Goal: Communication & Community: Participate in discussion

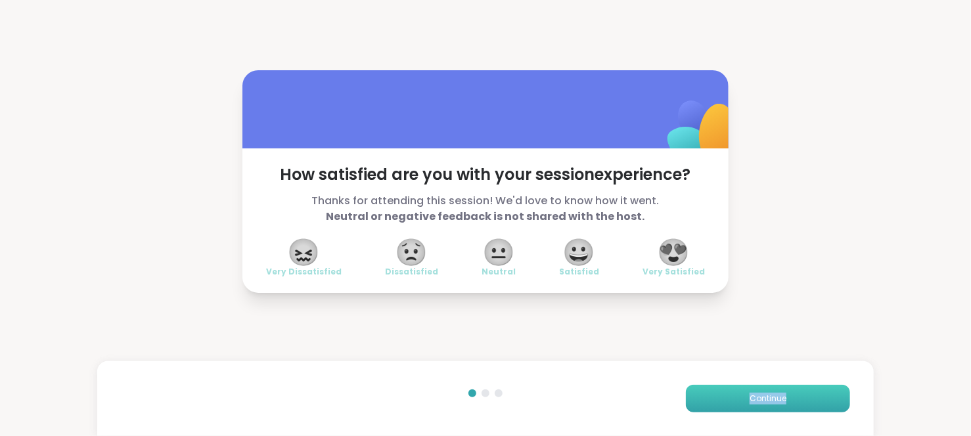
drag, startPoint x: 851, startPoint y: 433, endPoint x: 734, endPoint y: 396, distance: 122.6
click at [734, 396] on div "Continue" at bounding box center [485, 398] width 776 height 75
click at [734, 396] on button "Continue" at bounding box center [768, 399] width 164 height 28
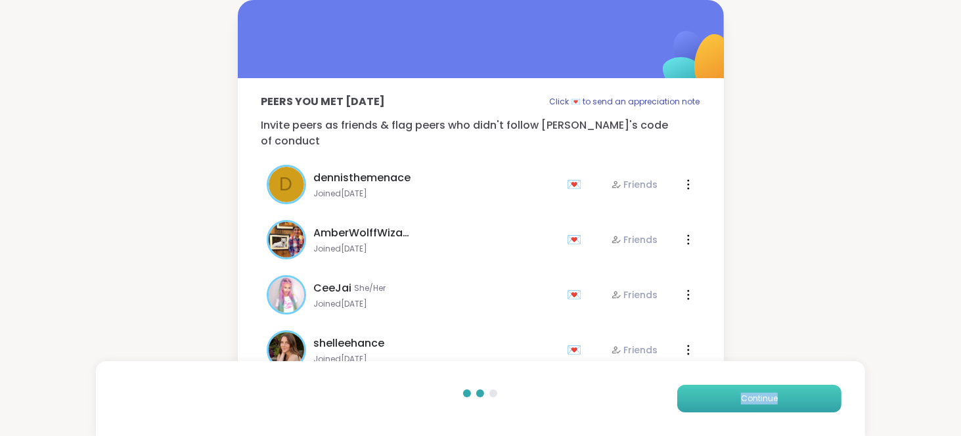
click at [734, 396] on button "Continue" at bounding box center [759, 399] width 164 height 28
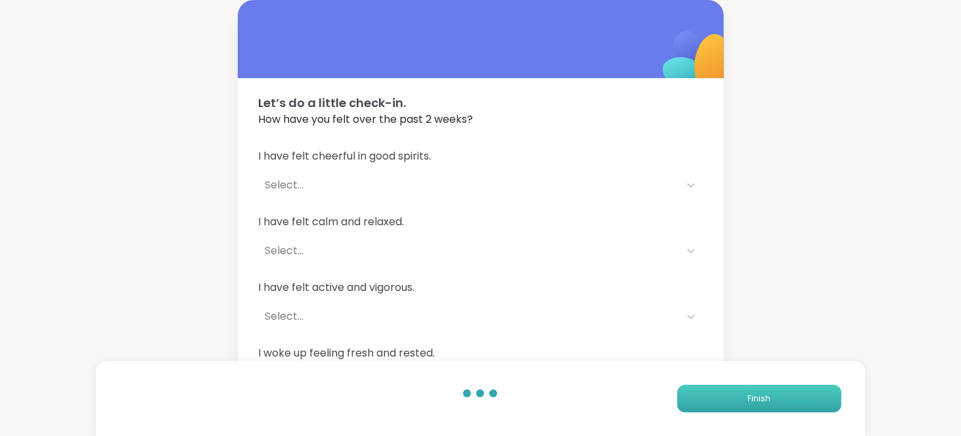
click at [734, 396] on button "Finish" at bounding box center [759, 399] width 164 height 28
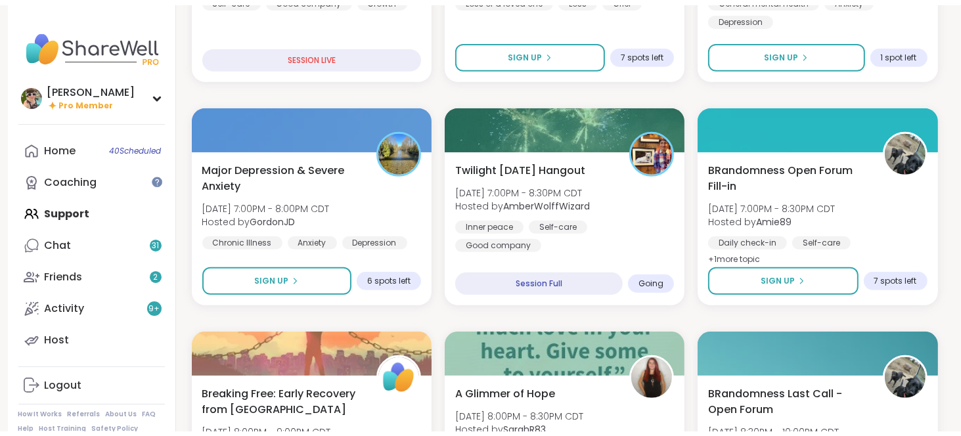
scroll to position [554, 0]
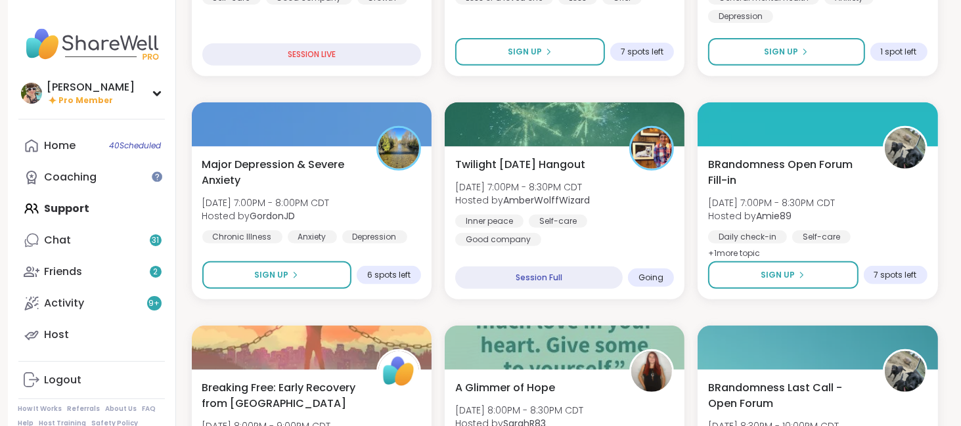
click at [581, 233] on div "Twilight [DATE] Hangout [DATE] 7:00PM - 8:30PM CDT Hosted by AmberWolffWizard I…" at bounding box center [565, 222] width 240 height 153
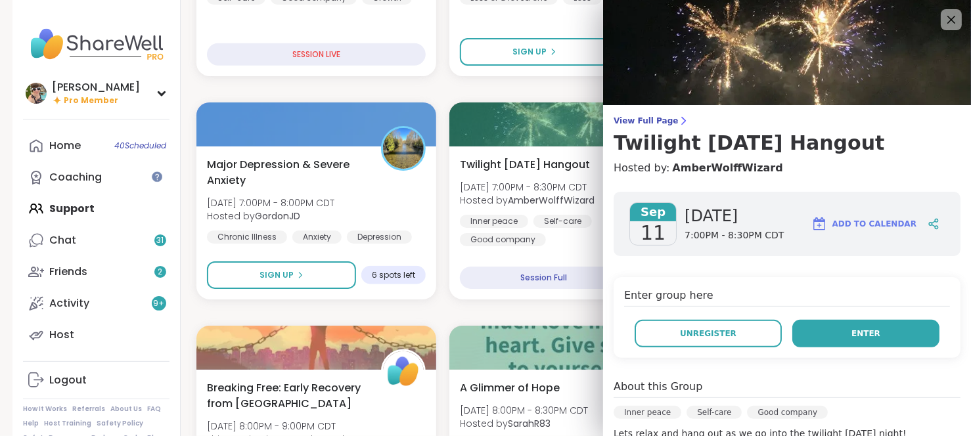
click at [876, 345] on button "Enter" at bounding box center [865, 334] width 147 height 28
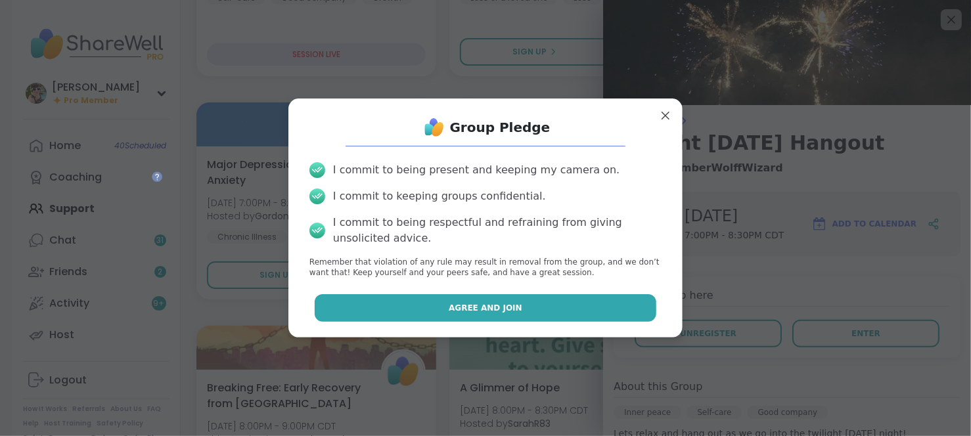
click at [476, 313] on span "Agree and Join" at bounding box center [486, 308] width 74 height 12
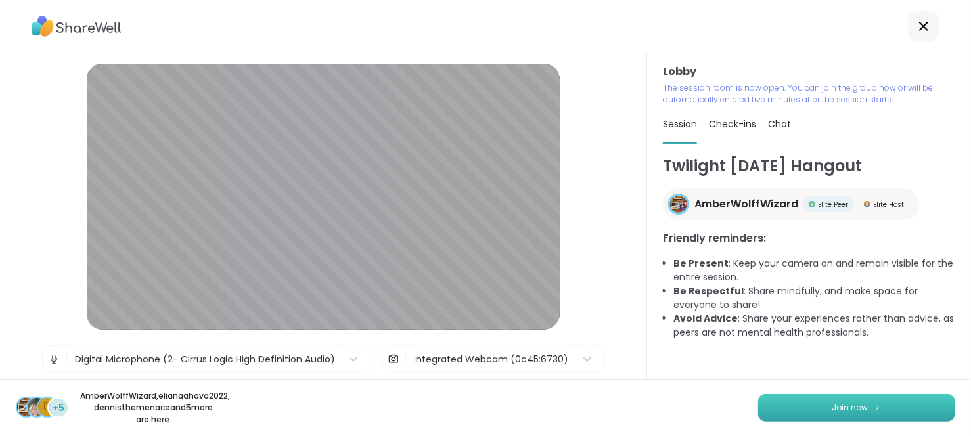
click at [814, 401] on button "Join now" at bounding box center [856, 408] width 197 height 28
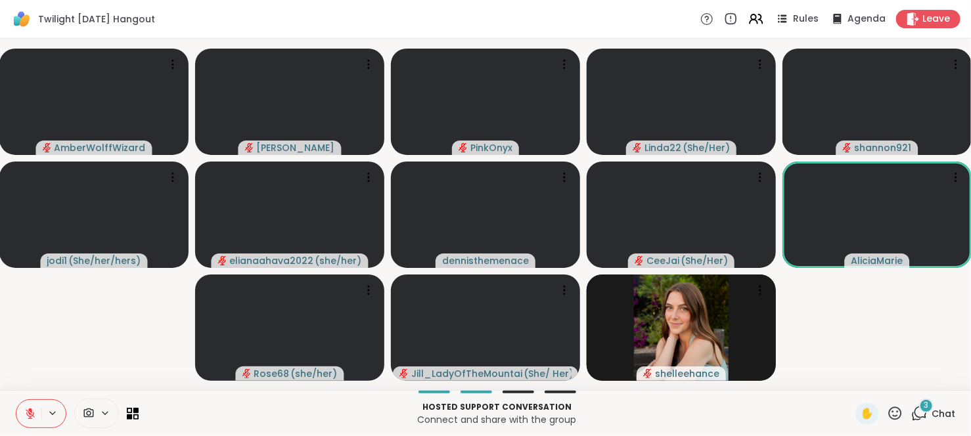
click at [887, 410] on icon at bounding box center [895, 413] width 16 height 16
click at [850, 372] on span "❤️" at bounding box center [856, 379] width 13 height 16
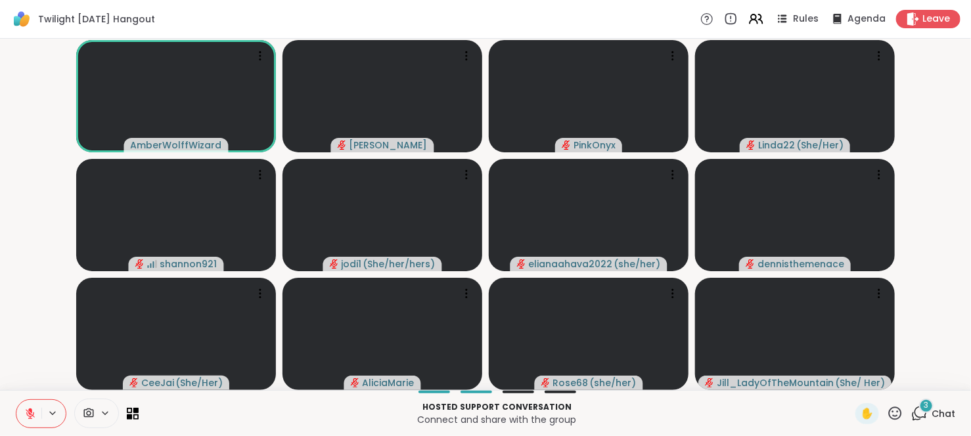
click at [24, 409] on button at bounding box center [28, 414] width 25 height 28
click at [27, 416] on icon at bounding box center [30, 414] width 12 height 12
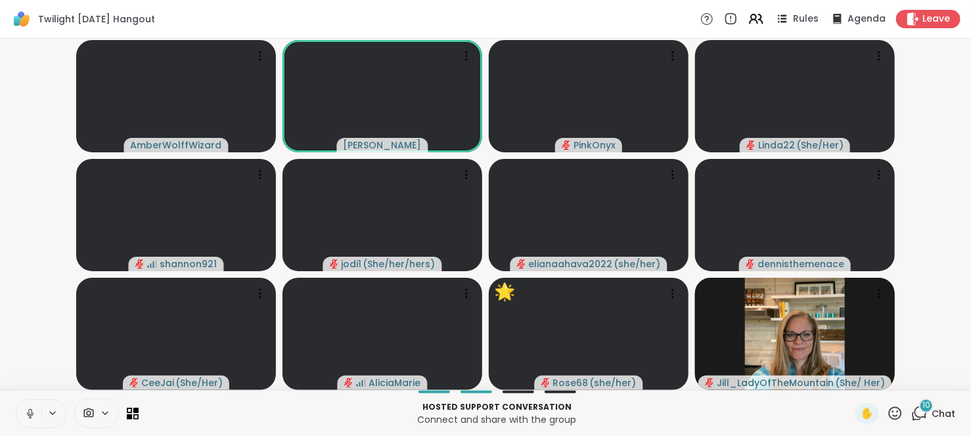
click at [27, 416] on icon at bounding box center [30, 414] width 12 height 12
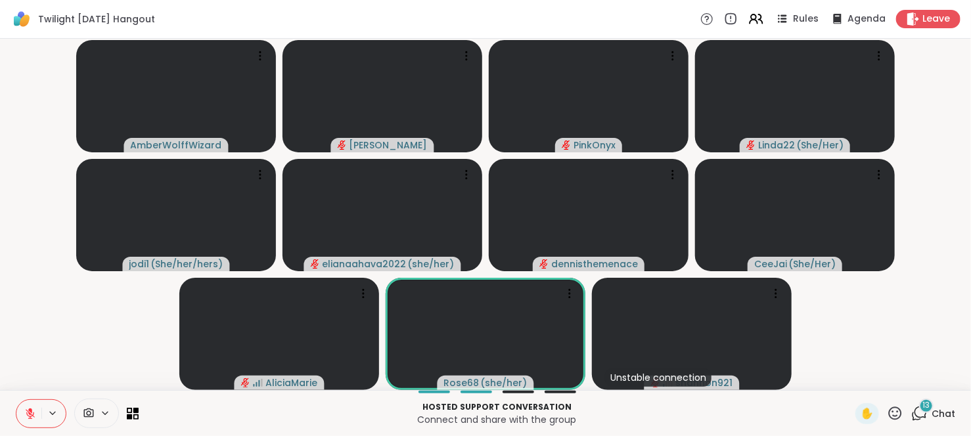
click at [30, 412] on icon at bounding box center [30, 413] width 9 height 9
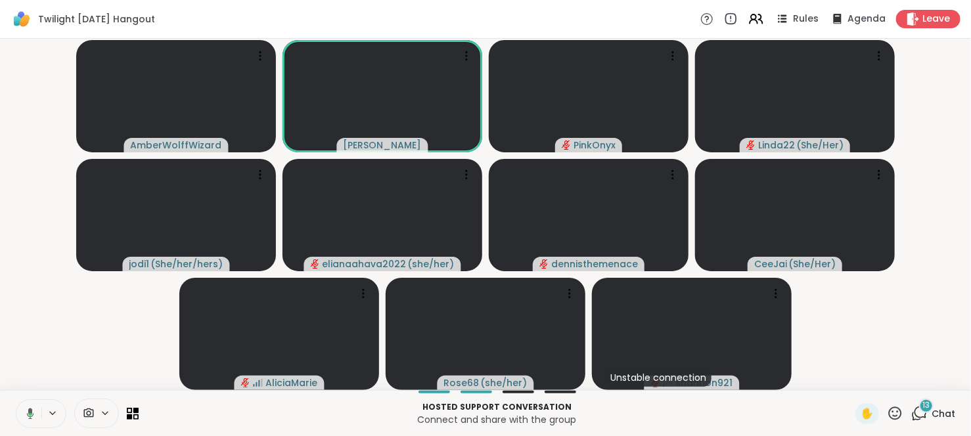
click at [30, 412] on icon at bounding box center [30, 413] width 7 height 11
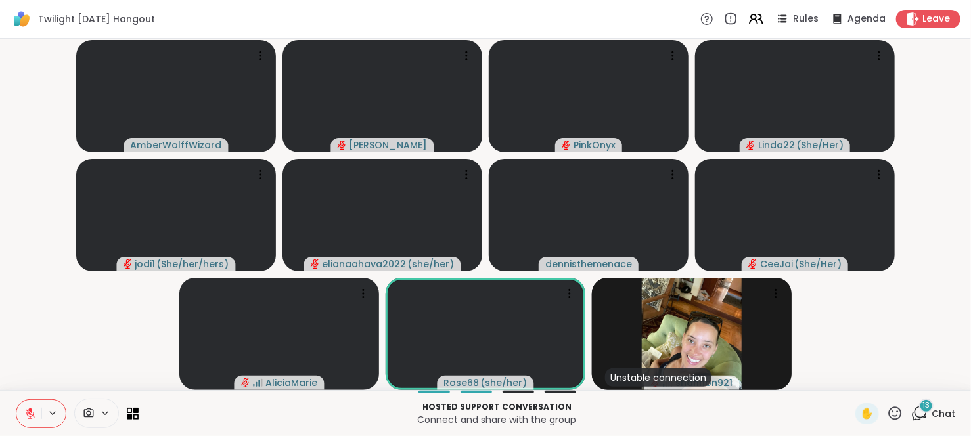
click at [30, 412] on icon at bounding box center [30, 413] width 9 height 9
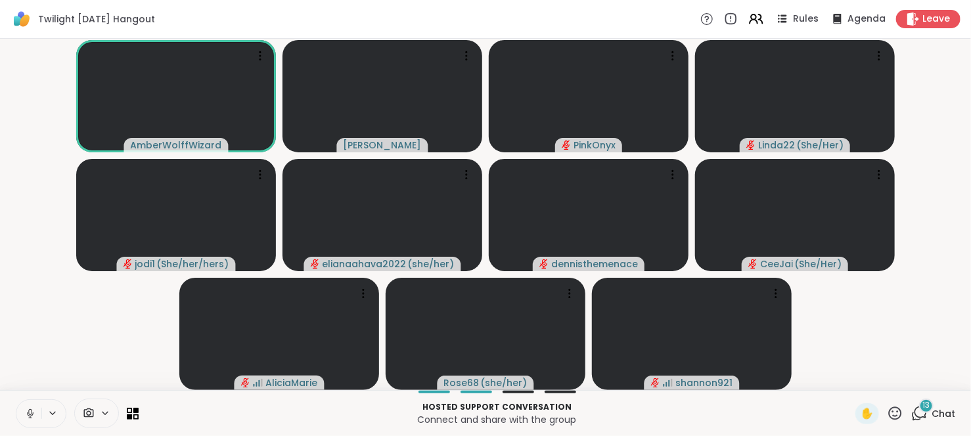
click at [30, 412] on icon at bounding box center [30, 414] width 12 height 12
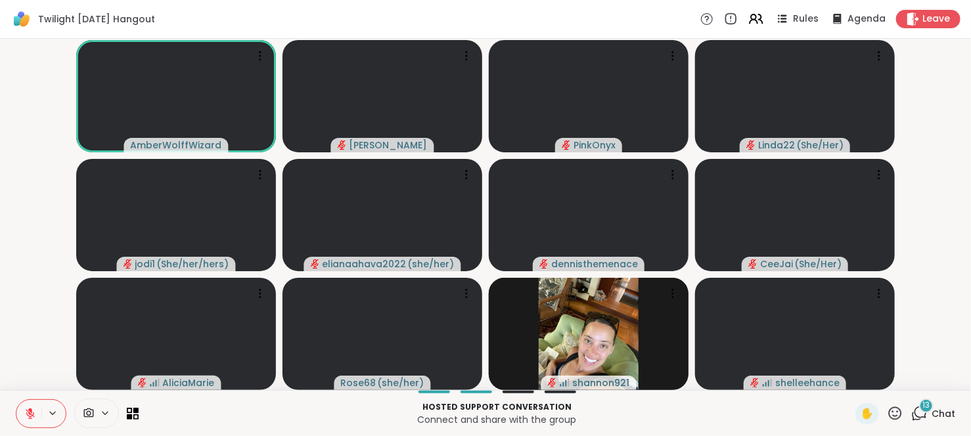
click at [28, 413] on icon at bounding box center [30, 413] width 9 height 9
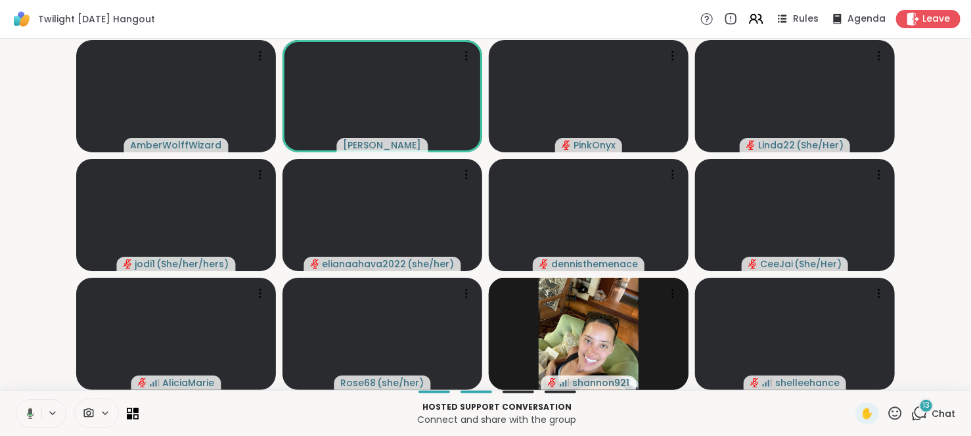
click at [24, 397] on div "Hosted support conversation Connect and share with the group ✋ 13 Chat" at bounding box center [485, 413] width 971 height 46
click at [27, 400] on button at bounding box center [28, 414] width 25 height 28
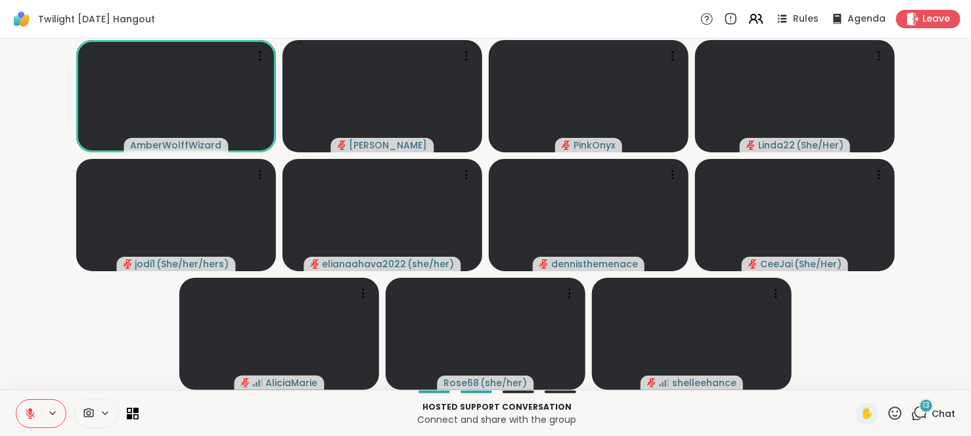
click at [24, 422] on button at bounding box center [28, 414] width 25 height 28
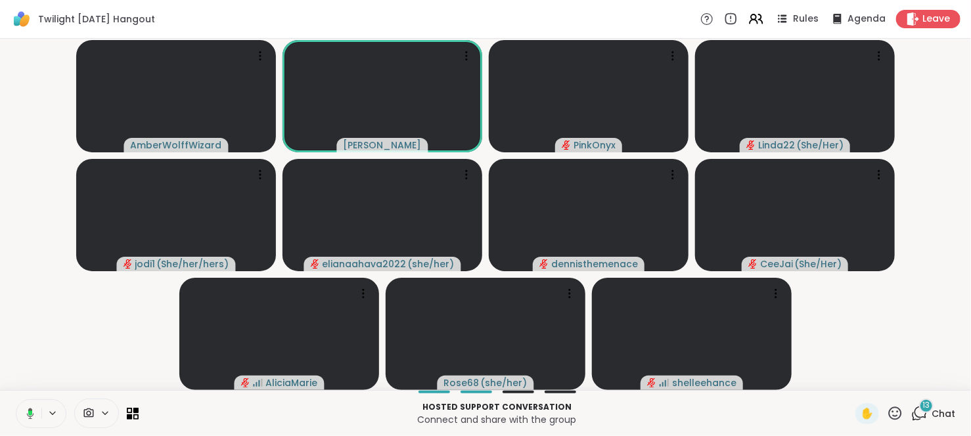
click at [24, 422] on button at bounding box center [27, 414] width 27 height 28
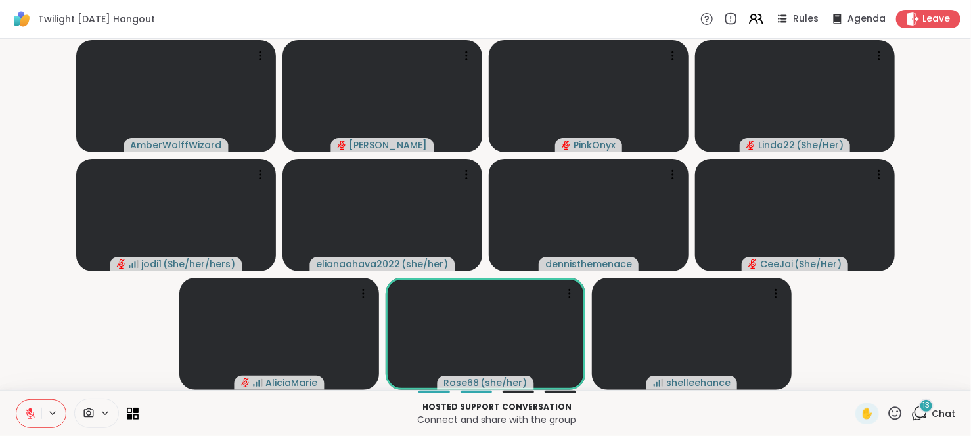
click at [20, 414] on button at bounding box center [28, 414] width 25 height 28
click at [26, 417] on icon at bounding box center [30, 414] width 12 height 12
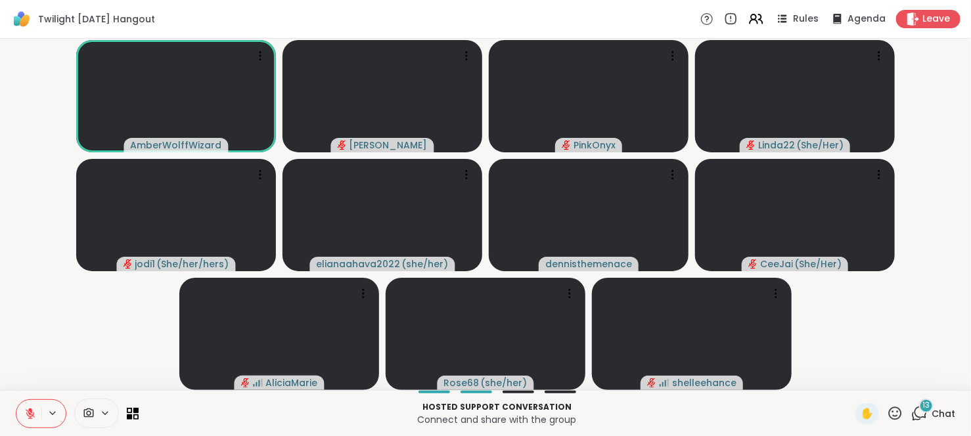
click at [26, 417] on icon at bounding box center [30, 414] width 12 height 12
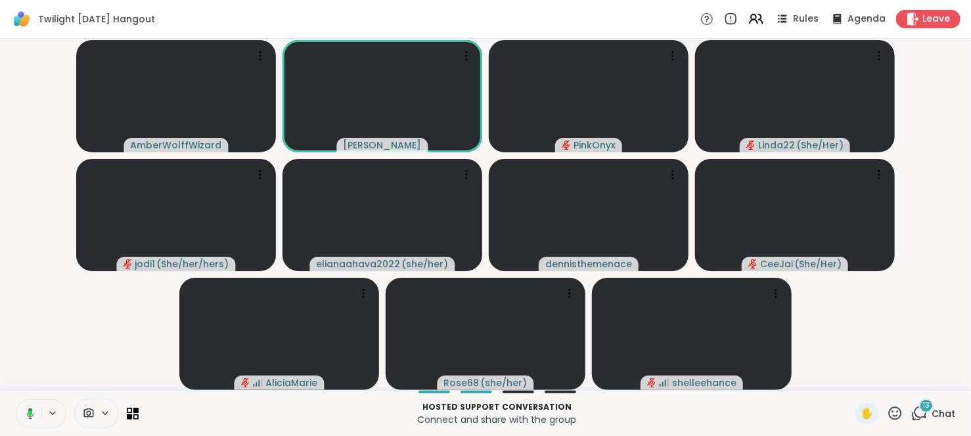
click at [26, 417] on icon at bounding box center [28, 414] width 12 height 12
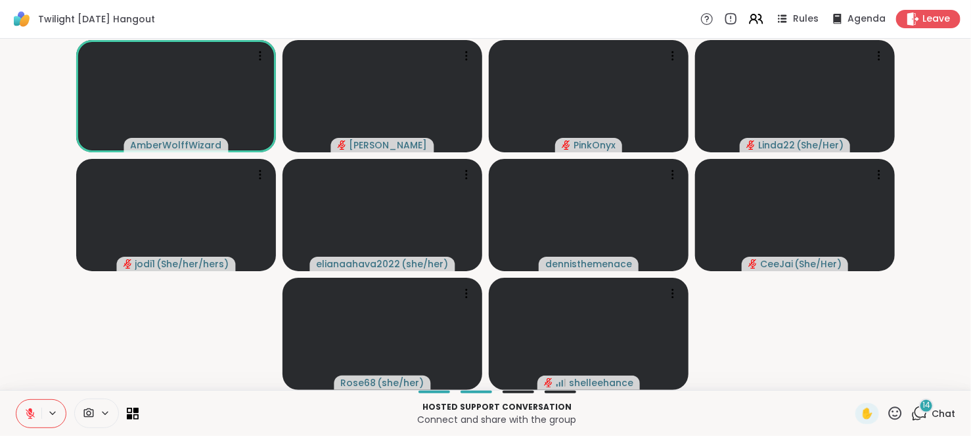
click at [26, 417] on icon at bounding box center [30, 414] width 12 height 12
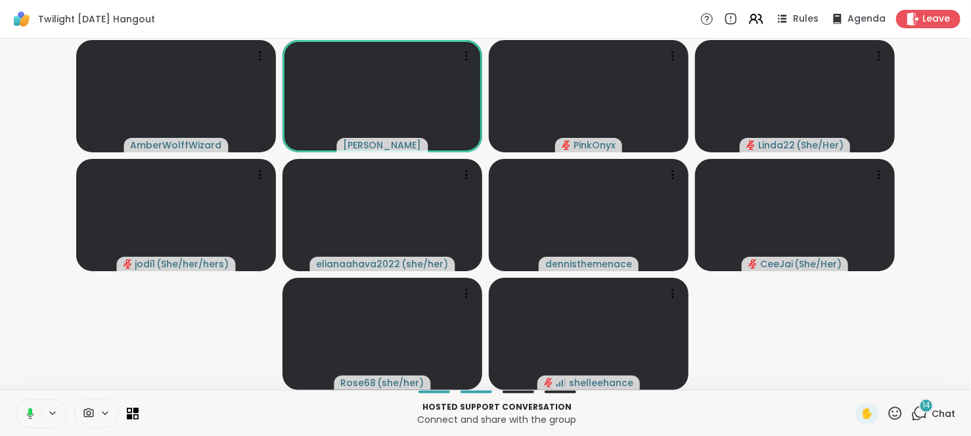
click at [26, 417] on icon at bounding box center [28, 414] width 12 height 12
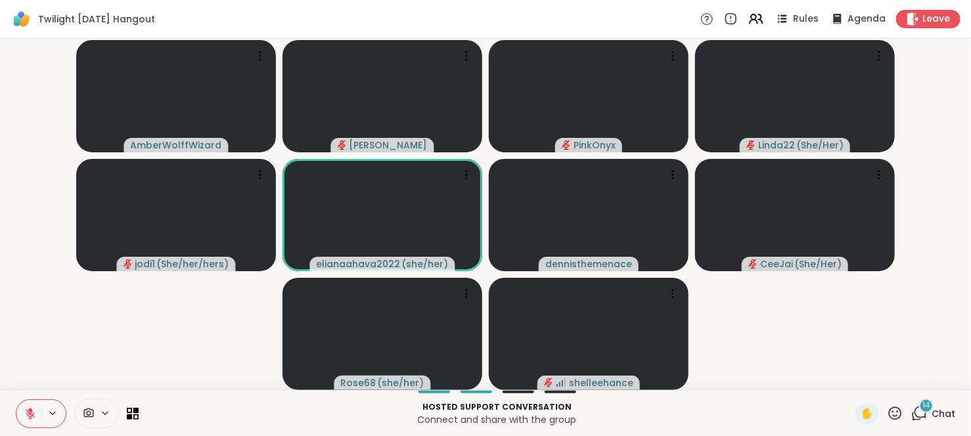
click at [26, 417] on icon at bounding box center [30, 414] width 12 height 12
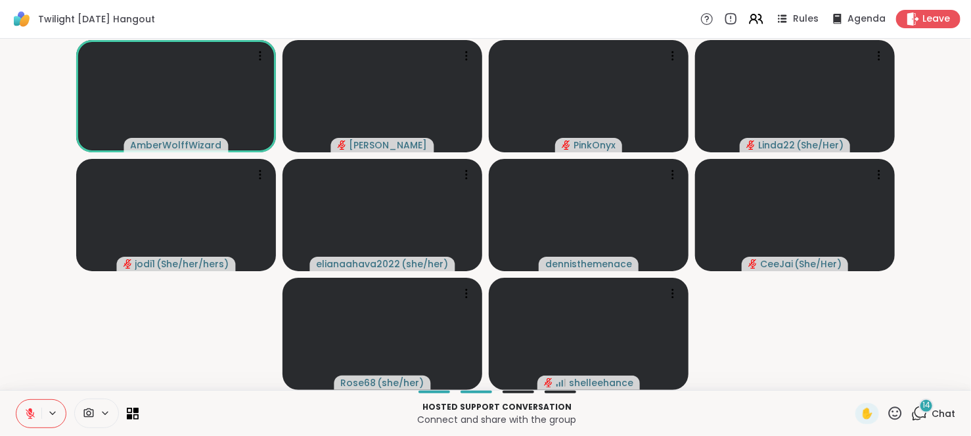
click at [26, 417] on icon at bounding box center [30, 414] width 12 height 12
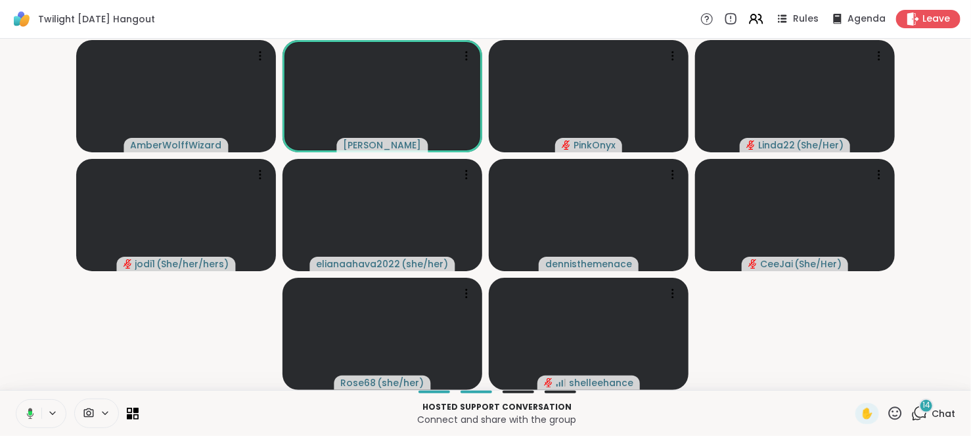
click at [20, 401] on button at bounding box center [27, 414] width 27 height 28
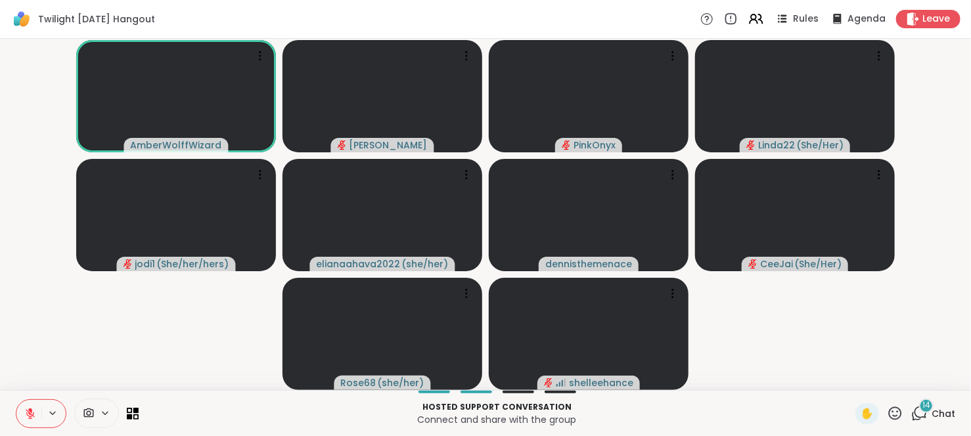
click at [26, 411] on icon at bounding box center [30, 414] width 12 height 12
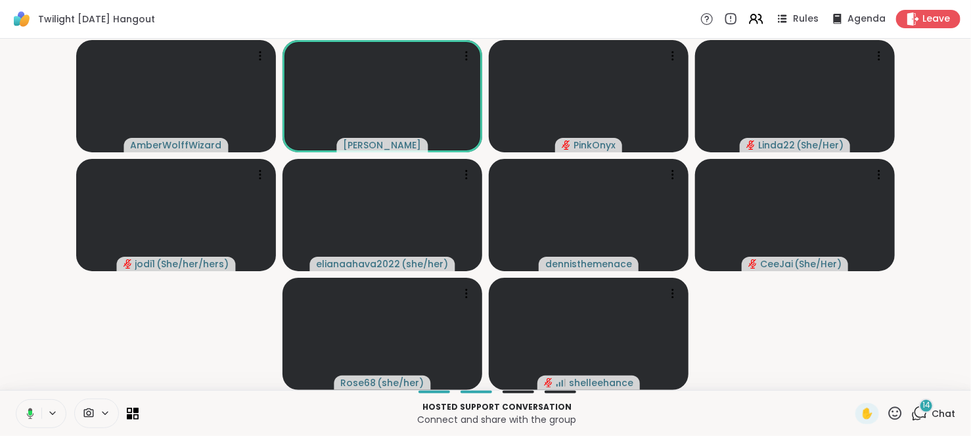
click at [26, 414] on icon at bounding box center [28, 414] width 12 height 12
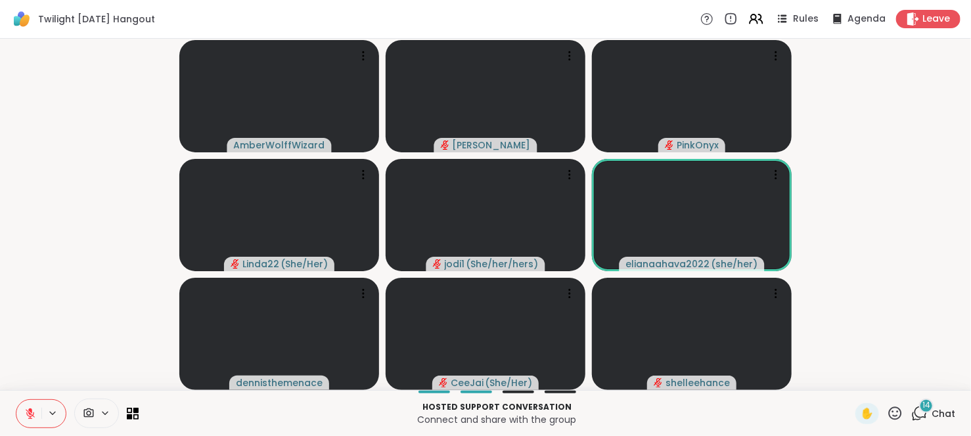
click at [26, 414] on icon at bounding box center [30, 414] width 12 height 12
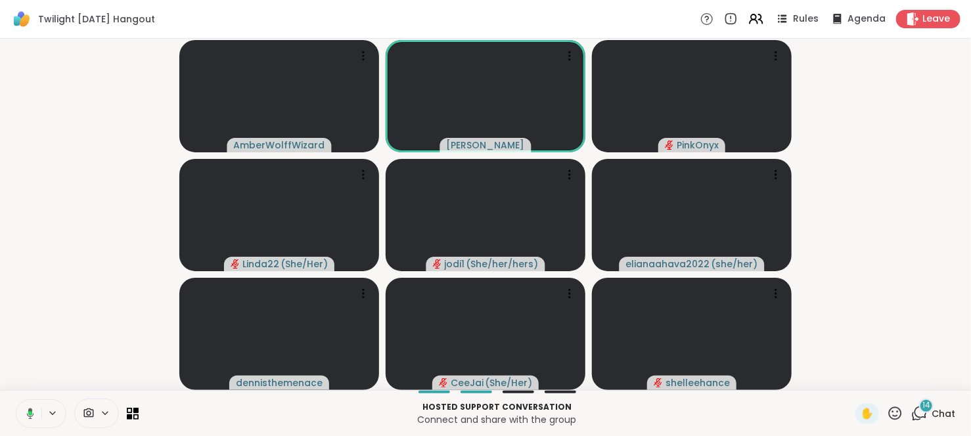
click at [25, 412] on icon at bounding box center [28, 414] width 12 height 12
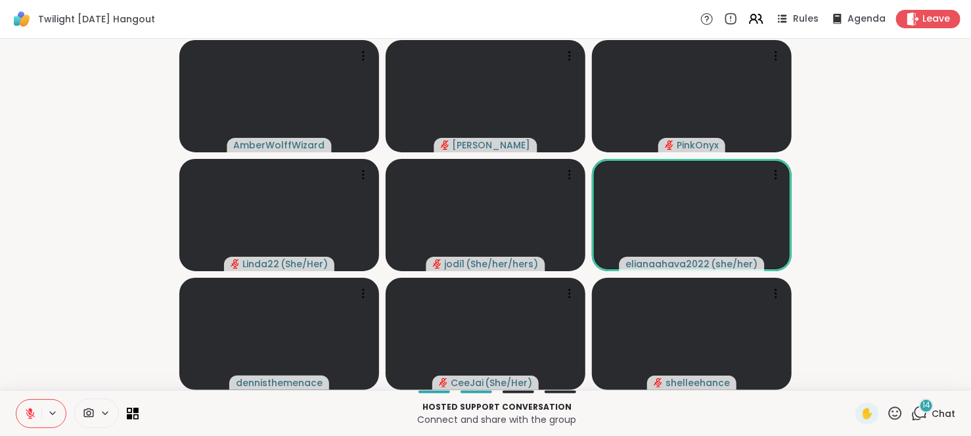
click at [26, 411] on icon at bounding box center [30, 414] width 12 height 12
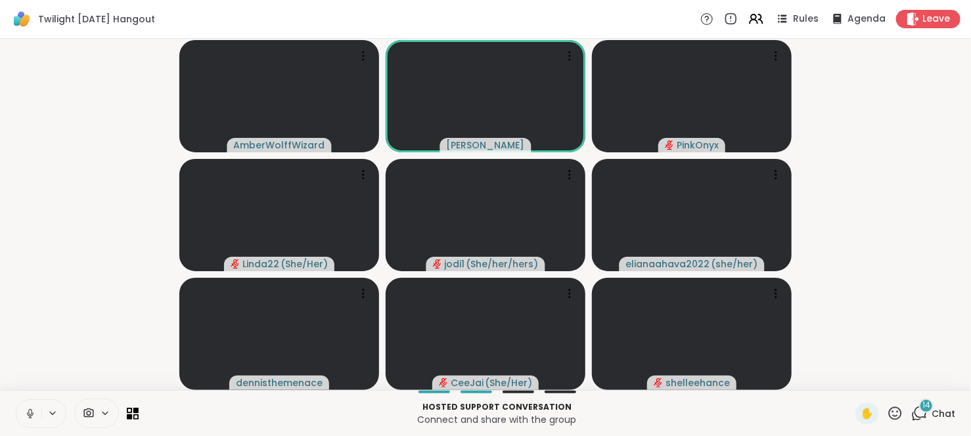
click at [26, 409] on icon at bounding box center [30, 414] width 12 height 12
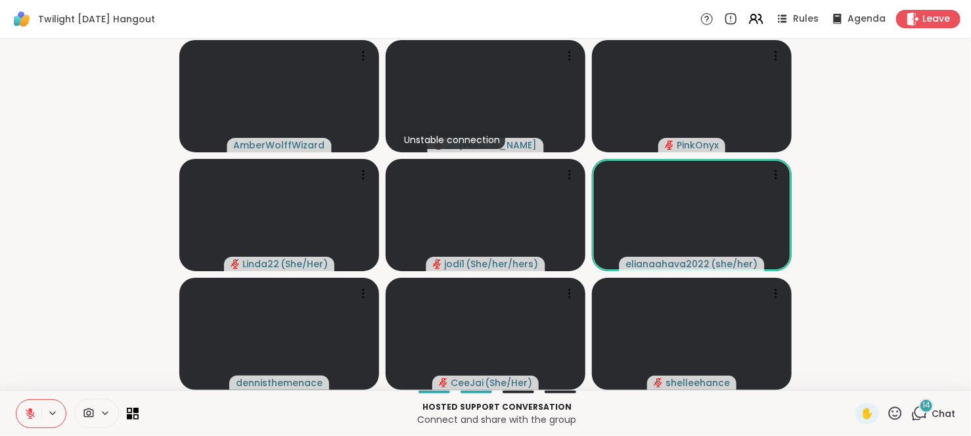
click at [26, 409] on icon at bounding box center [30, 414] width 12 height 12
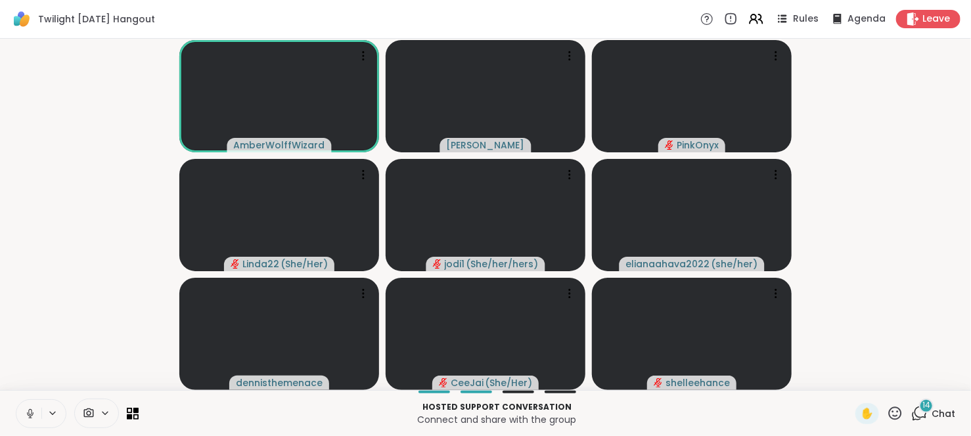
click at [134, 345] on video-player-container "AmberWolffWizard [PERSON_NAME] Linda22 ( She/Her ) jodi1 ( She/her/hers ) elian…" at bounding box center [485, 214] width 955 height 341
click at [29, 417] on icon at bounding box center [29, 417] width 3 height 1
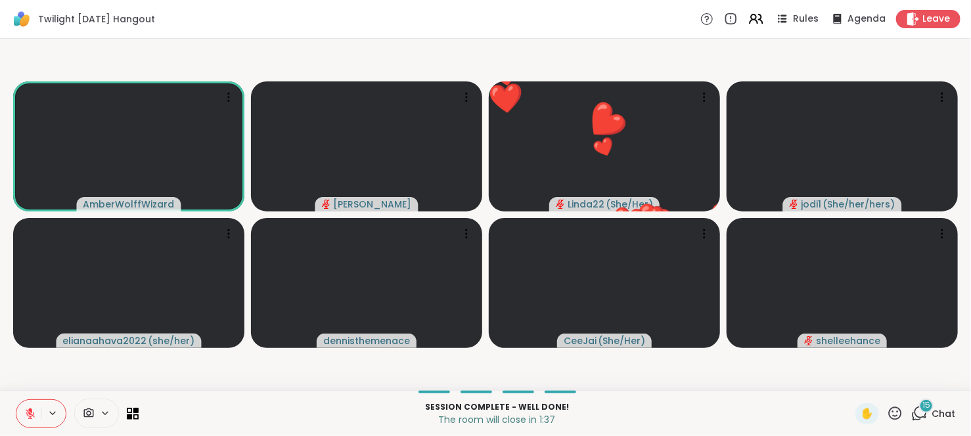
click at [24, 418] on icon at bounding box center [30, 414] width 12 height 12
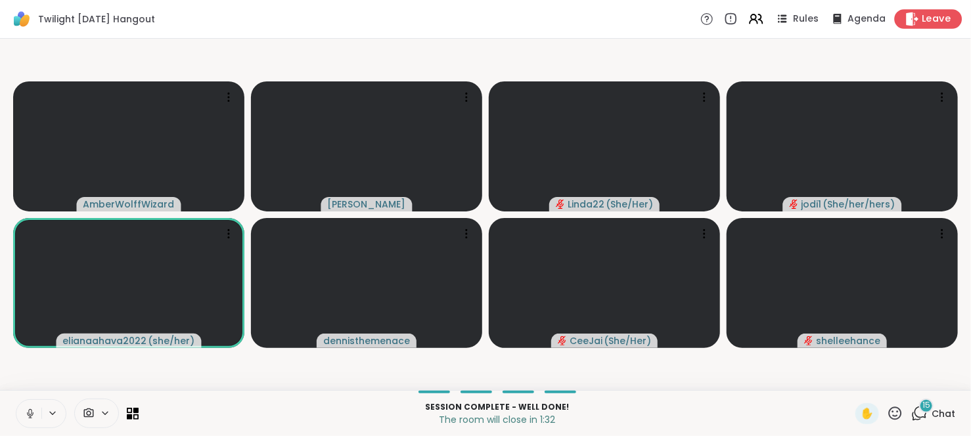
click at [922, 16] on span "Leave" at bounding box center [936, 19] width 29 height 14
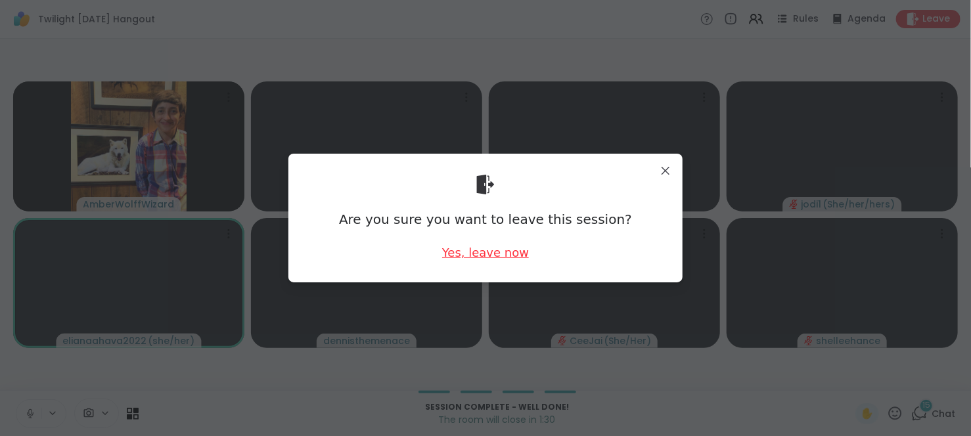
click at [508, 252] on div "Yes, leave now" at bounding box center [485, 252] width 87 height 16
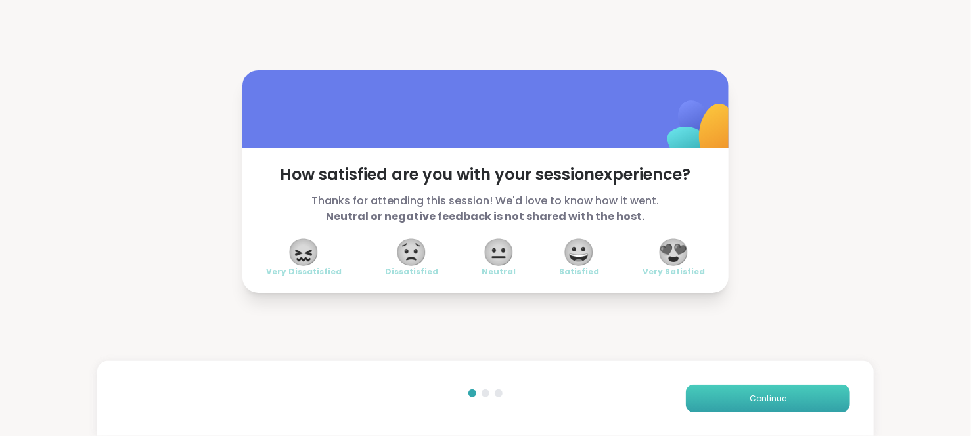
click at [722, 398] on button "Continue" at bounding box center [768, 399] width 164 height 28
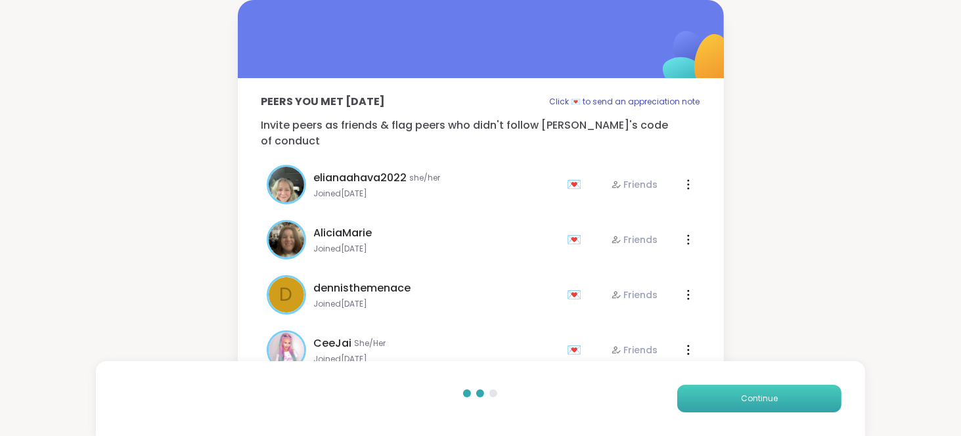
click at [722, 398] on button "Continue" at bounding box center [759, 399] width 164 height 28
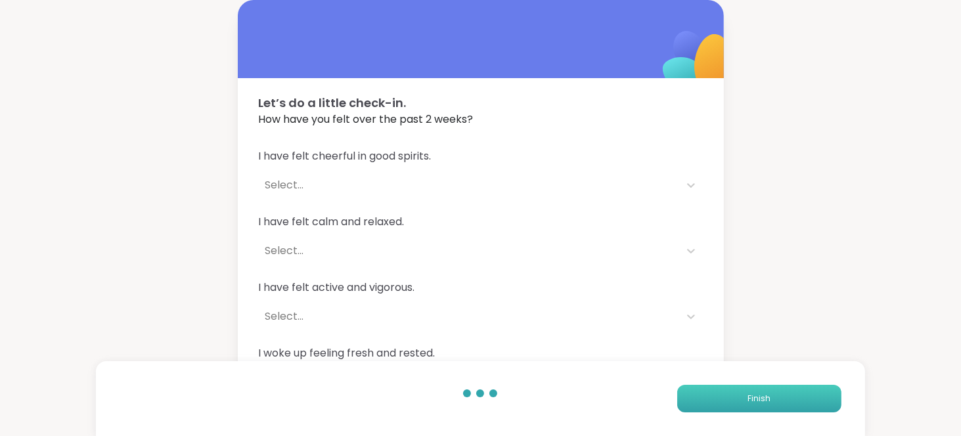
click at [722, 398] on button "Finish" at bounding box center [759, 399] width 164 height 28
